Goal: Task Accomplishment & Management: Use online tool/utility

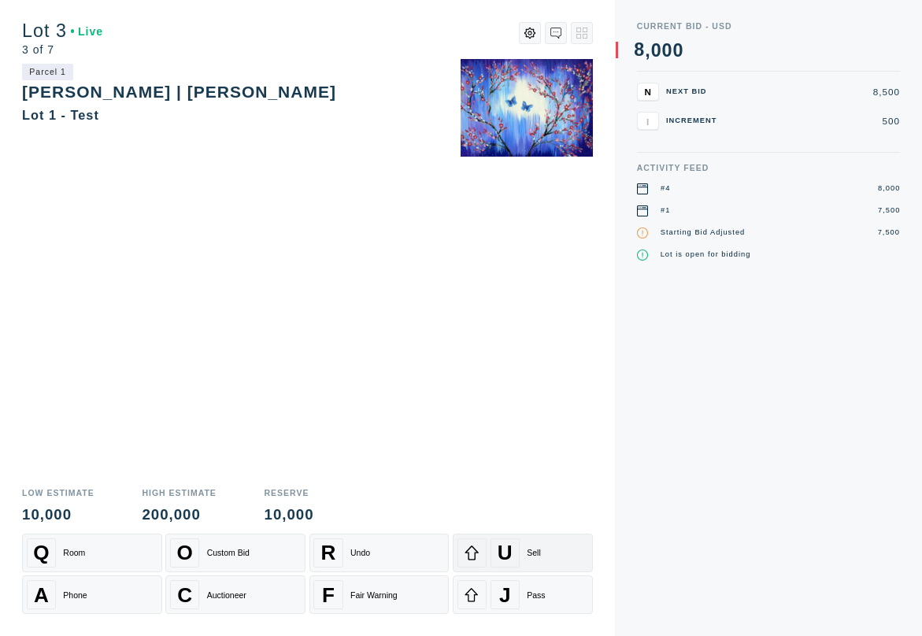
click at [532, 544] on div "U Sell" at bounding box center [522, 552] width 131 height 29
click at [533, 551] on div "Sell" at bounding box center [533, 552] width 14 height 9
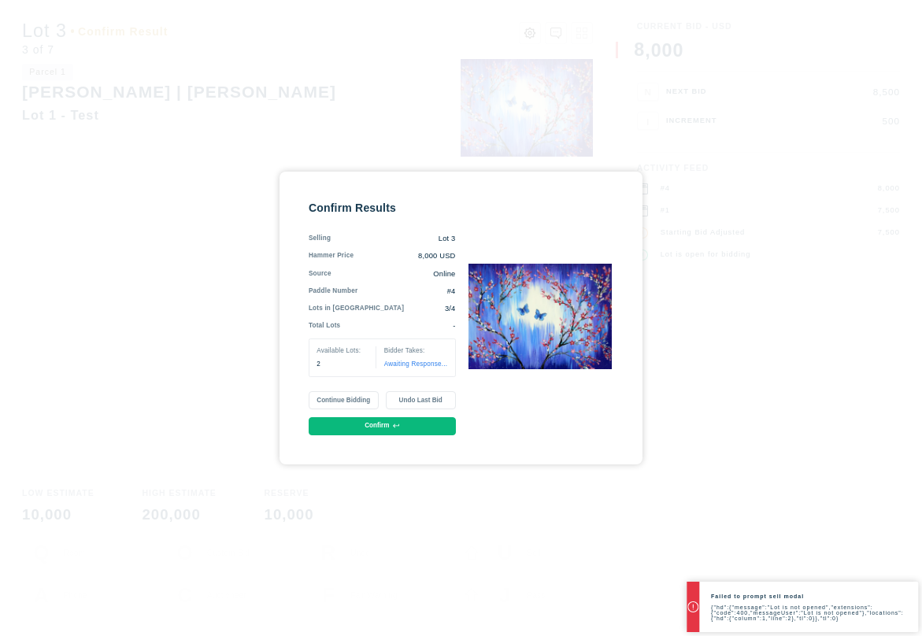
click at [355, 404] on button "Continue Bidding" at bounding box center [343, 400] width 70 height 18
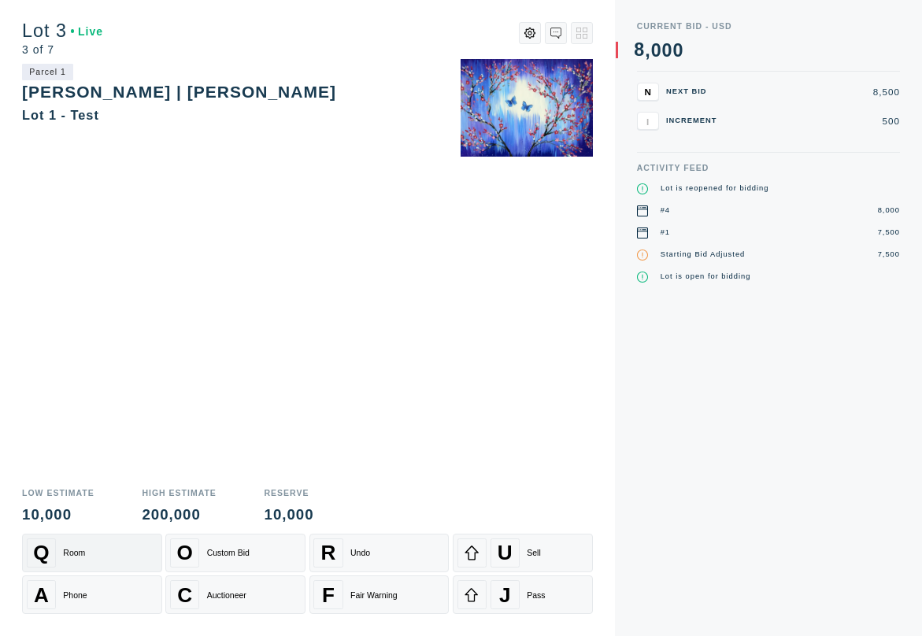
drag, startPoint x: 81, startPoint y: 542, endPoint x: 89, endPoint y: 554, distance: 14.2
click at [82, 542] on div "Q Room" at bounding box center [92, 552] width 131 height 29
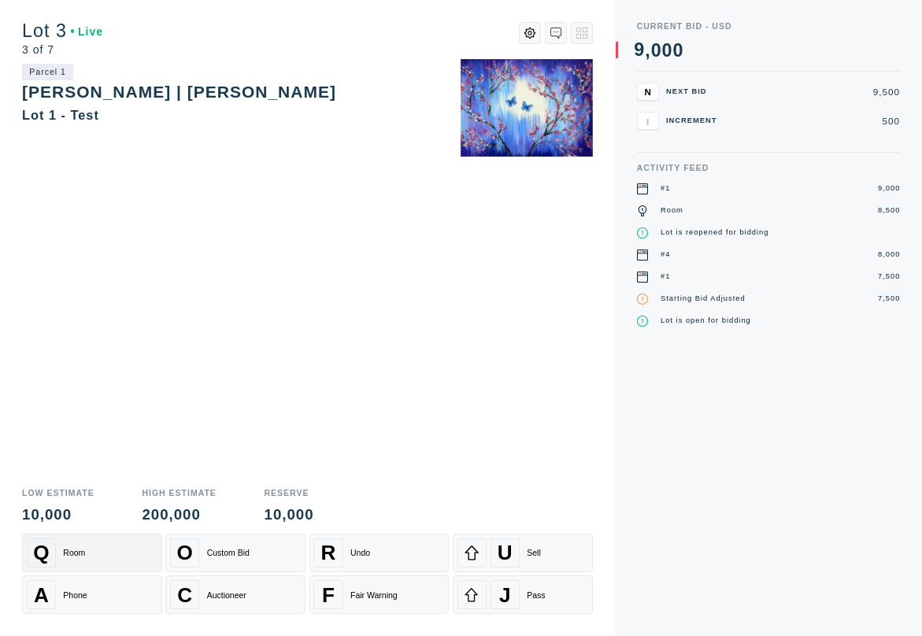
click at [89, 552] on div "Q Room" at bounding box center [92, 552] width 131 height 29
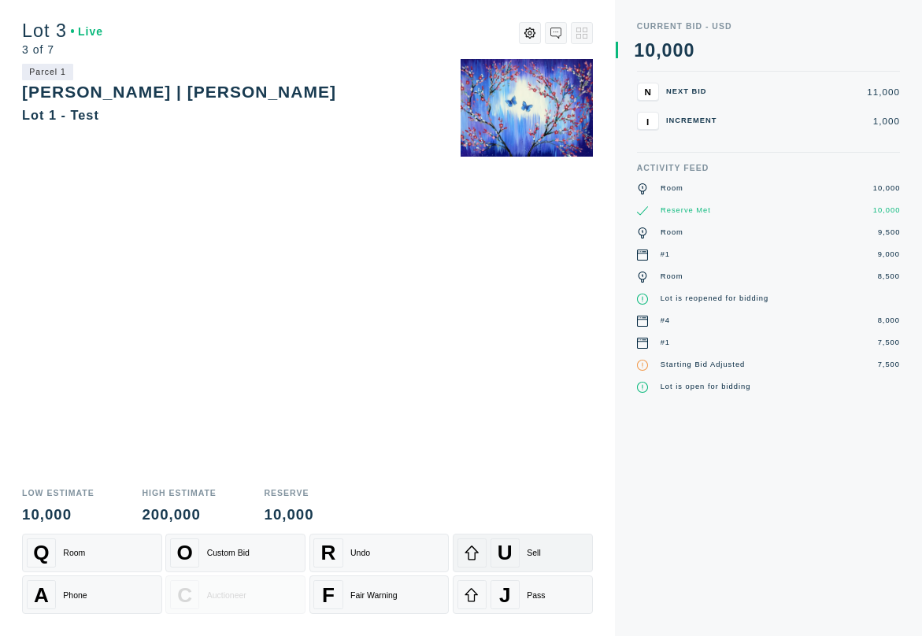
click at [561, 555] on div "U Sell" at bounding box center [522, 552] width 131 height 29
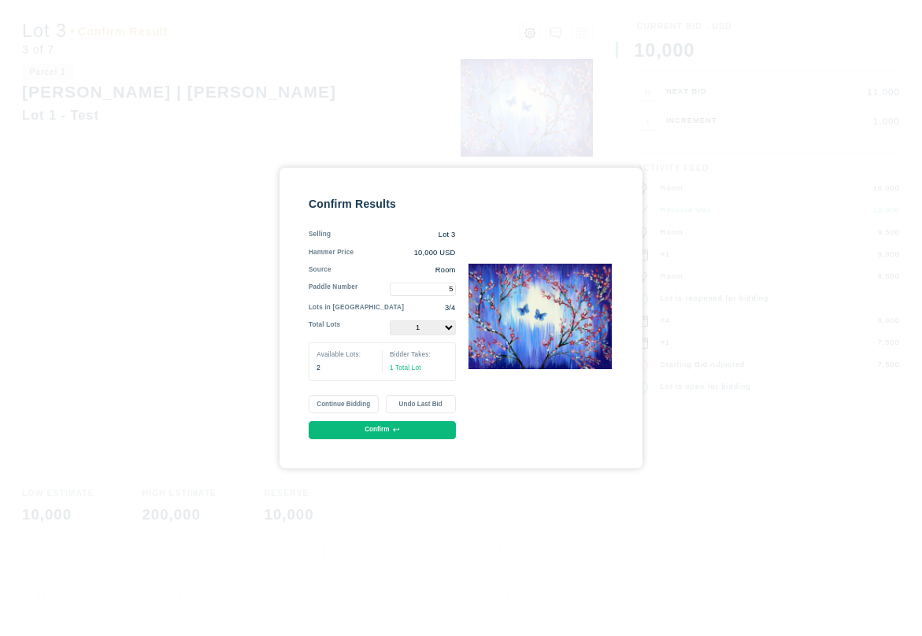
type input "5"
click at [552, 416] on div "Confirm Results Selling Lot 3 Hammer Price 10,000 USD Source Room Paddle Number…" at bounding box center [460, 318] width 305 height 242
click at [350, 408] on button "Continue Bidding" at bounding box center [343, 404] width 70 height 18
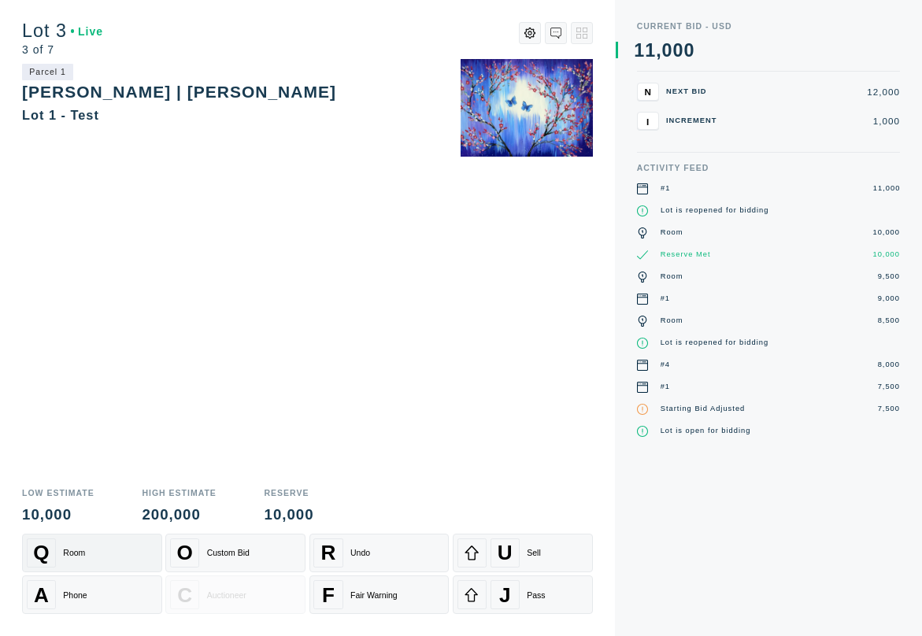
click at [88, 555] on div "Q Room" at bounding box center [92, 552] width 131 height 29
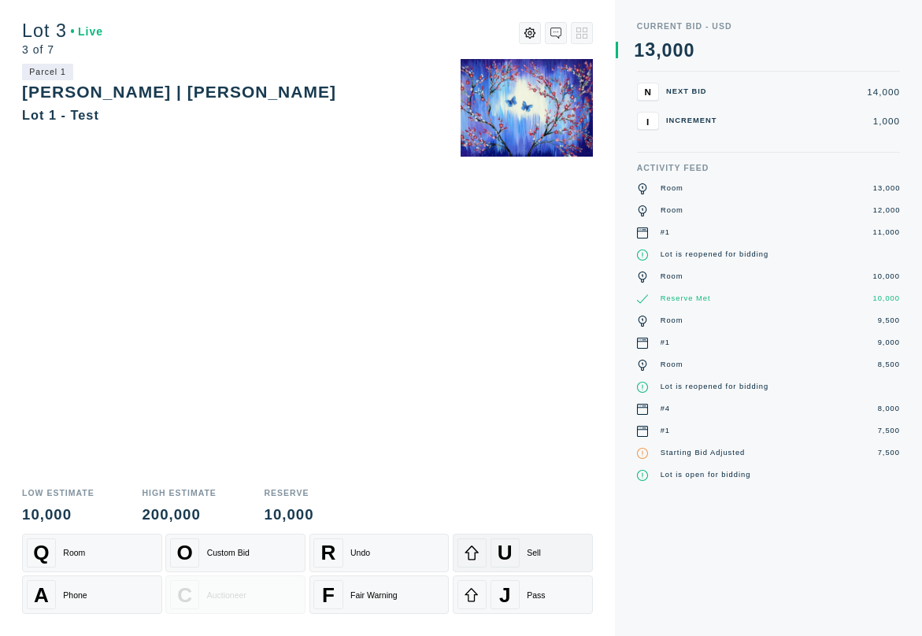
click at [523, 555] on div "U Sell" at bounding box center [522, 552] width 131 height 29
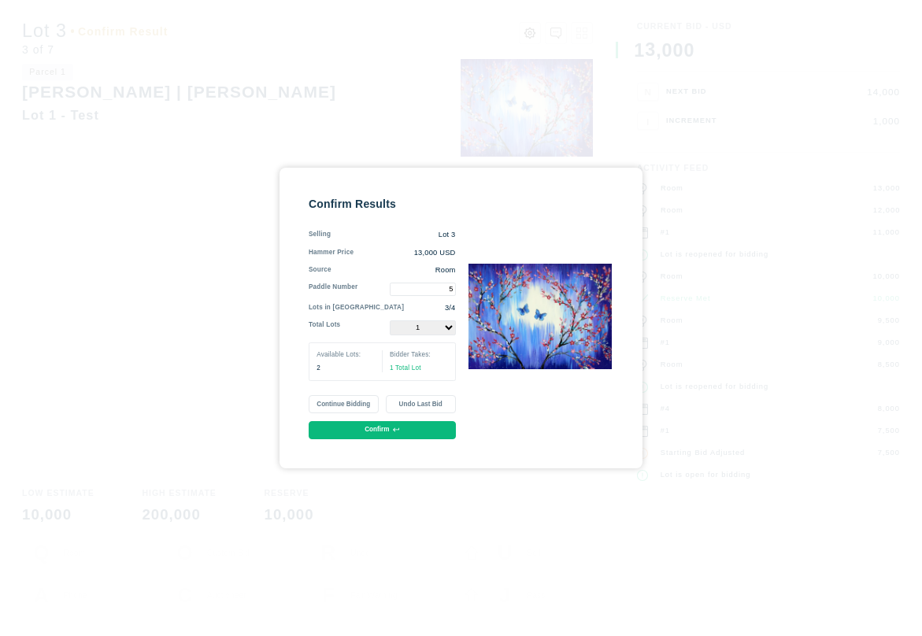
type input "5"
click at [447, 325] on select "1 2" at bounding box center [423, 327] width 66 height 15
select select "2"
click at [390, 320] on select "1 2" at bounding box center [423, 327] width 66 height 15
click at [384, 433] on button "Confirm" at bounding box center [381, 430] width 147 height 18
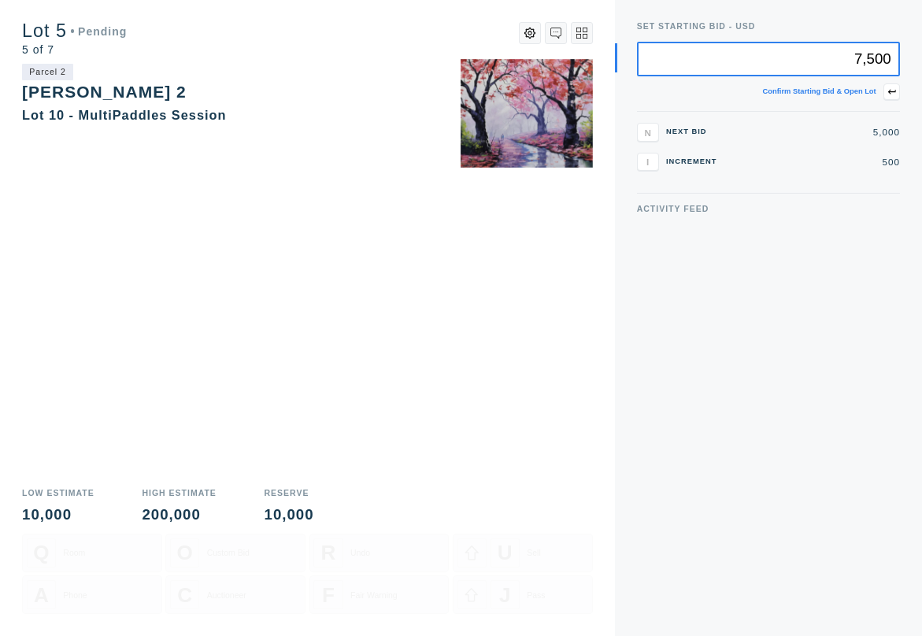
type input "7,500"
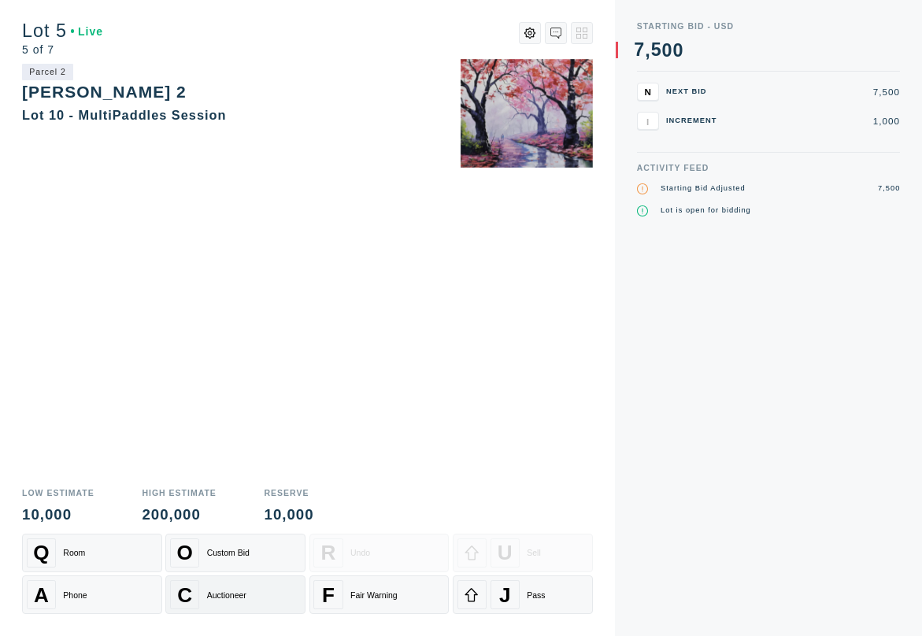
click at [201, 597] on div "C Auctioneer" at bounding box center [235, 594] width 131 height 29
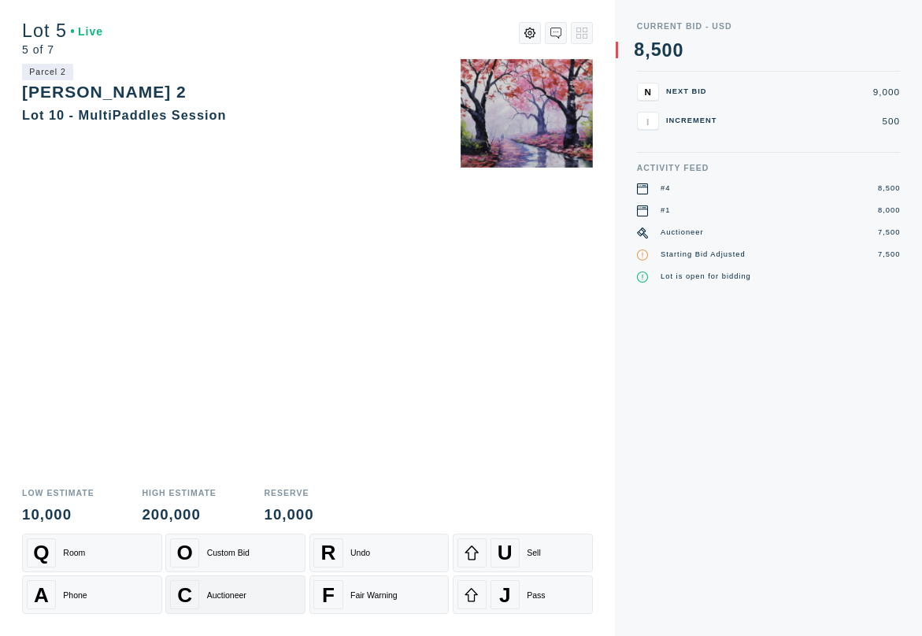
click at [225, 602] on div "C Auctioneer" at bounding box center [235, 594] width 131 height 29
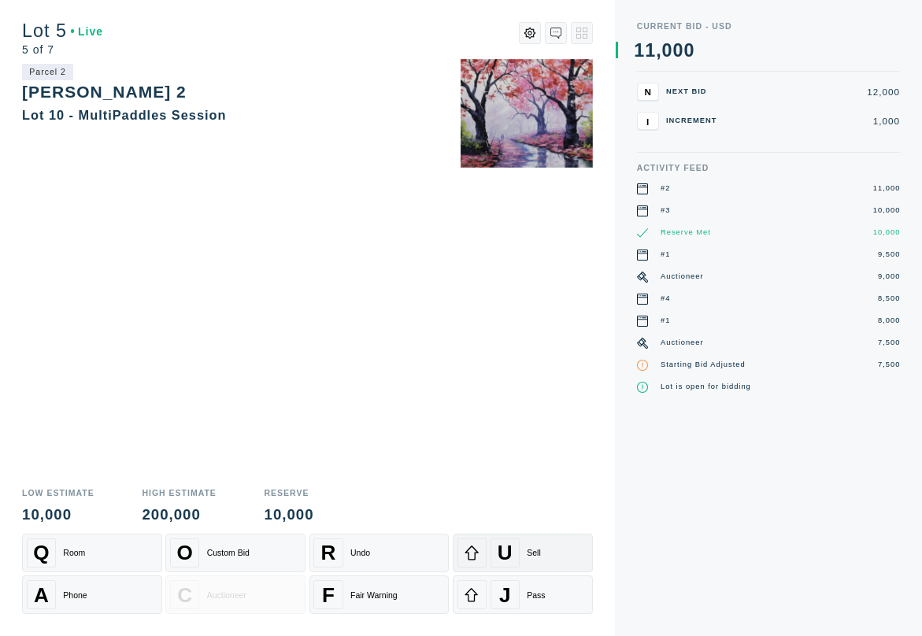
click at [518, 560] on div "U" at bounding box center [504, 552] width 29 height 29
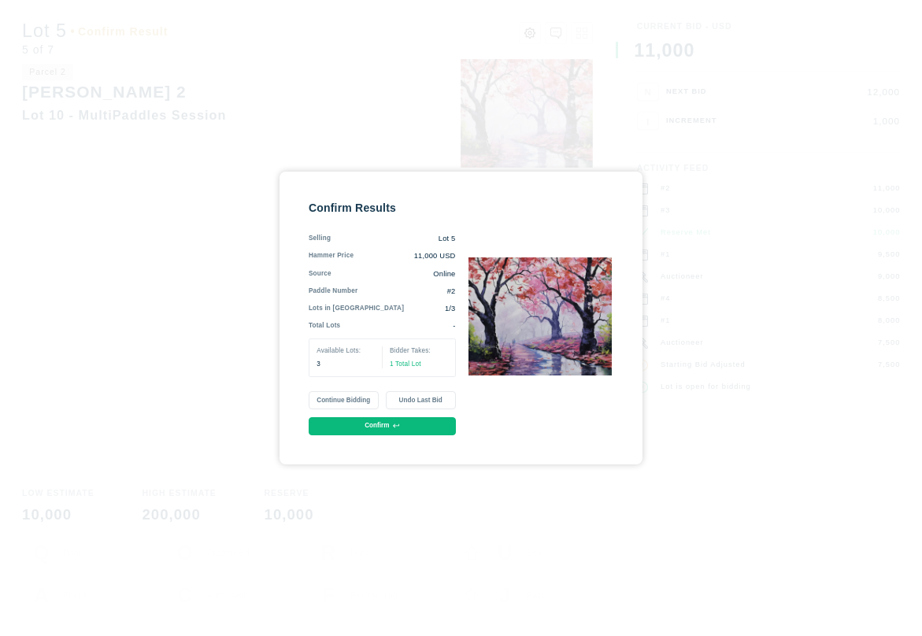
click at [386, 430] on button "Confirm" at bounding box center [381, 426] width 147 height 18
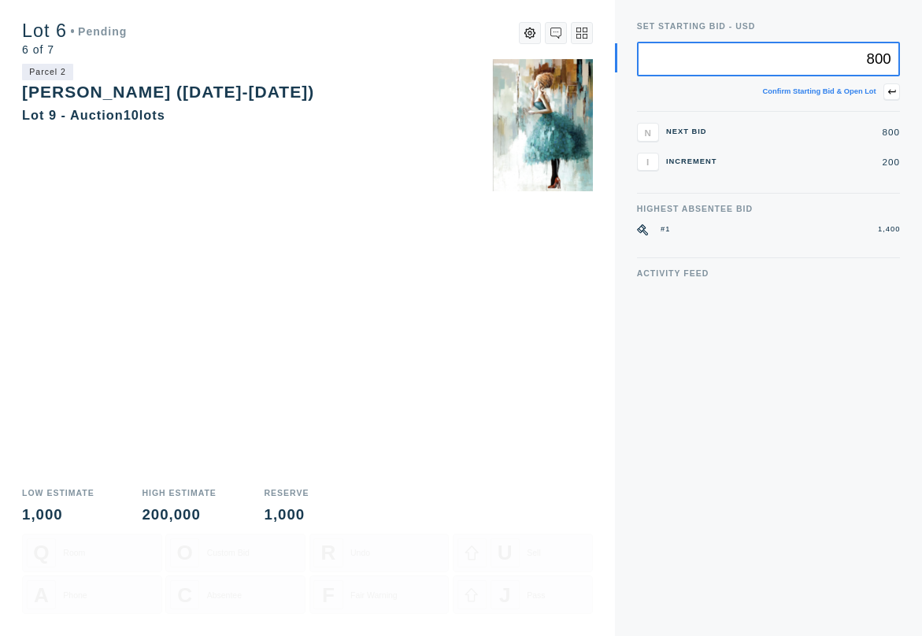
type input "800"
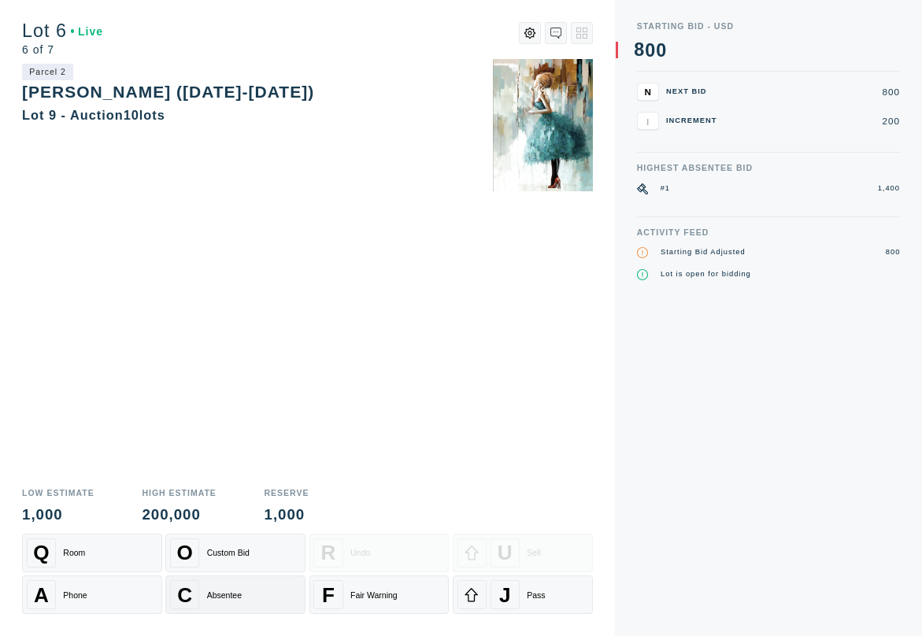
click at [214, 604] on div "C Absentee" at bounding box center [235, 594] width 131 height 29
click at [512, 556] on span "U" at bounding box center [504, 553] width 15 height 24
select select "2"
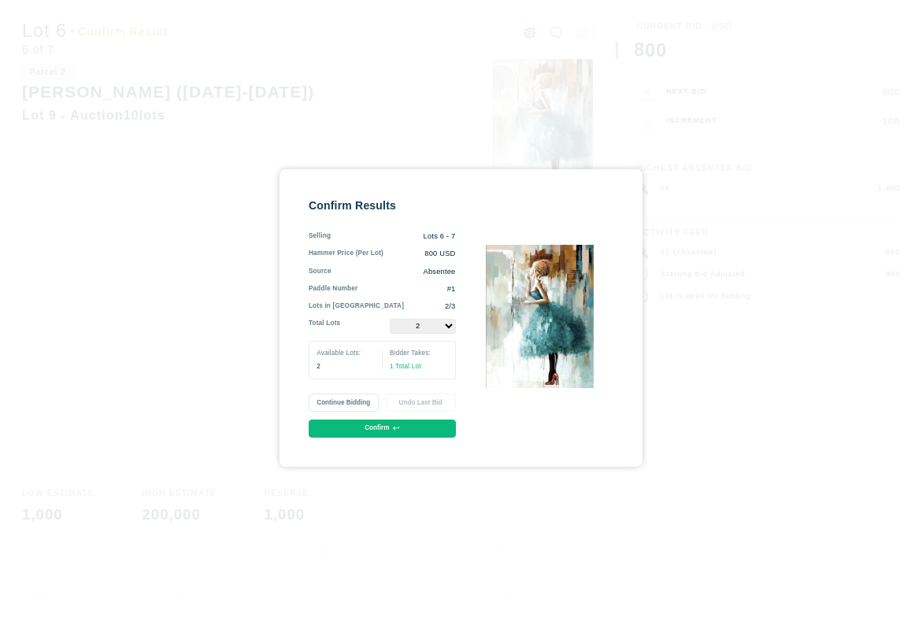
click at [449, 326] on select "1 2" at bounding box center [423, 326] width 66 height 15
click at [390, 319] on select "1 2" at bounding box center [423, 326] width 66 height 15
click at [394, 427] on icon at bounding box center [396, 428] width 6 height 6
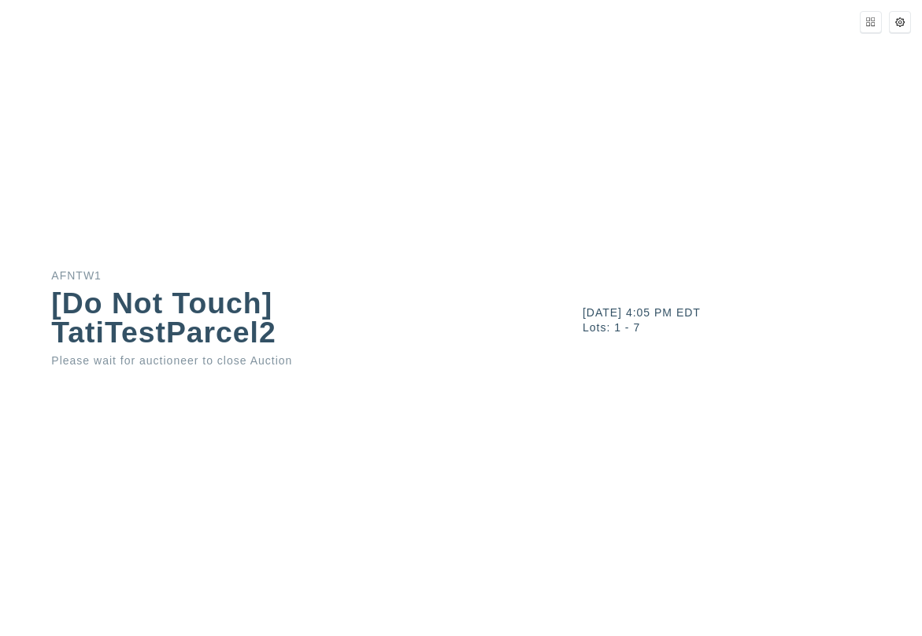
click at [868, 28] on button at bounding box center [870, 22] width 22 height 22
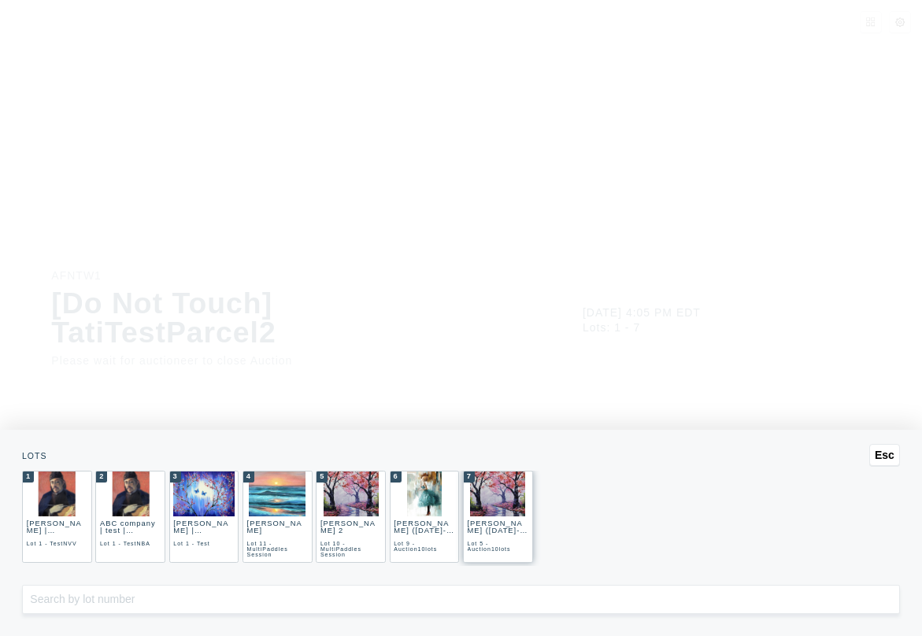
click at [495, 534] on div "[PERSON_NAME] ([DATE]-[DATE])" at bounding box center [497, 530] width 60 height 23
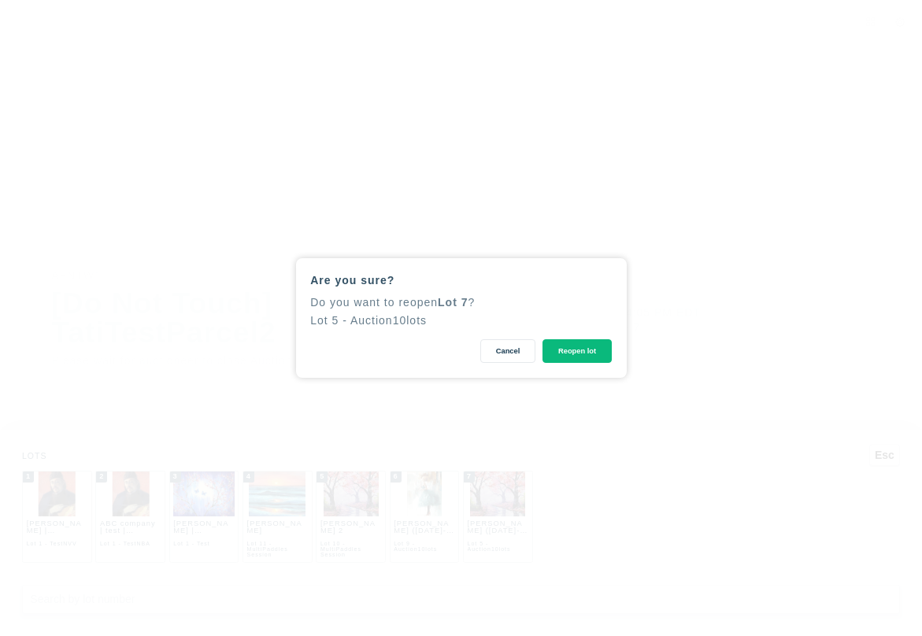
click at [511, 355] on button "Cancel" at bounding box center [507, 351] width 55 height 24
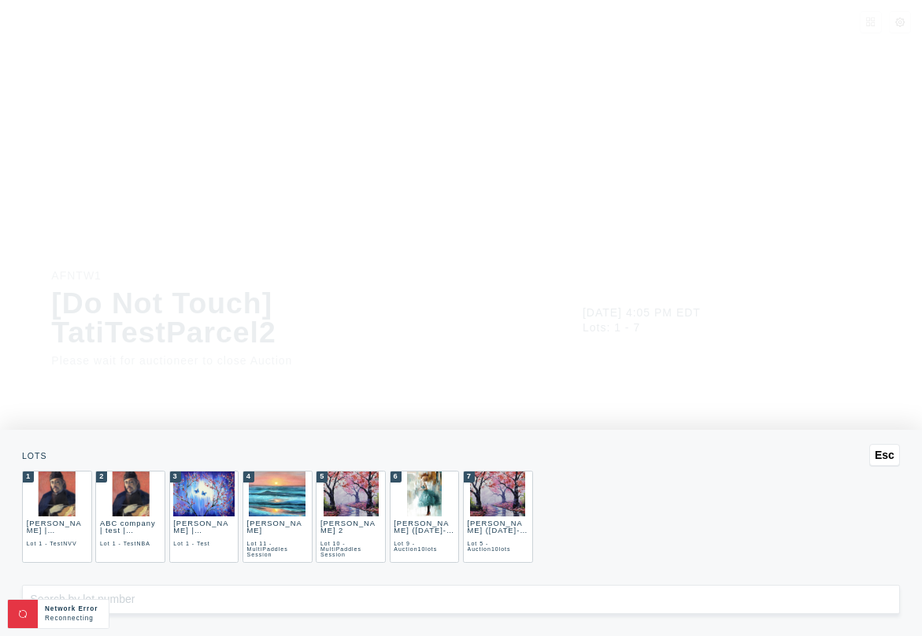
click at [761, 170] on div "Esc Lots 1 [PERSON_NAME] | [PERSON_NAME] Lot 1 - TestNVV 2 ABC company | test |…" at bounding box center [461, 318] width 922 height 636
